Goal: Find contact information: Find contact information

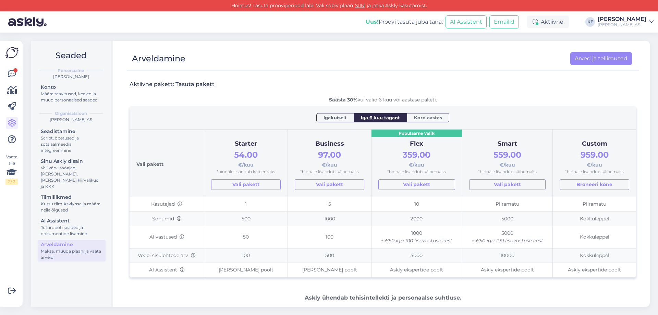
click at [13, 74] on icon at bounding box center [12, 74] width 8 height 8
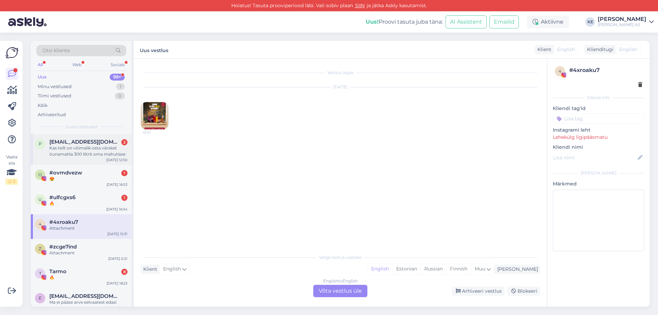
click at [72, 151] on div "Kas teilt on võimalik osta värsket õunamahla 300 liitrit oma mahutisse" at bounding box center [88, 151] width 78 height 12
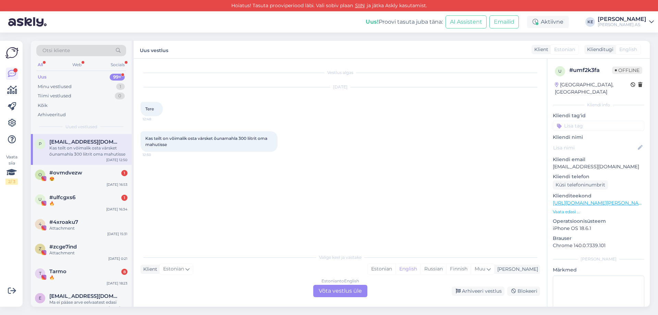
click at [592, 163] on p "[EMAIL_ADDRESS][DOMAIN_NAME]" at bounding box center [597, 166] width 91 height 7
copy p "[EMAIL_ADDRESS][DOMAIN_NAME]"
click at [207, 138] on span "Kas teilt on võimalik osta värsket õunamahla 300 liitrit oma mahutisse" at bounding box center [206, 141] width 123 height 11
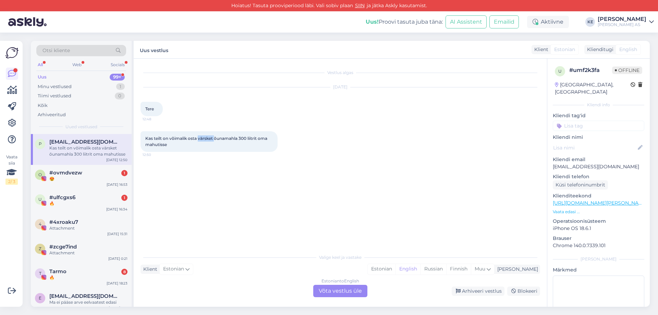
click at [207, 138] on span "Kas teilt on võimalik osta värsket õunamahla 300 liitrit oma mahutisse" at bounding box center [206, 141] width 123 height 11
copy div "Kas teilt on võimalik osta värsket õunamahla 300 liitrit oma mahutisse 12:50"
click at [209, 139] on span "Kas teilt on võimalik osta värsket õunamahla 300 liitrit oma mahutisse" at bounding box center [206, 141] width 123 height 11
